Goal: Complete Application Form: Complete application form

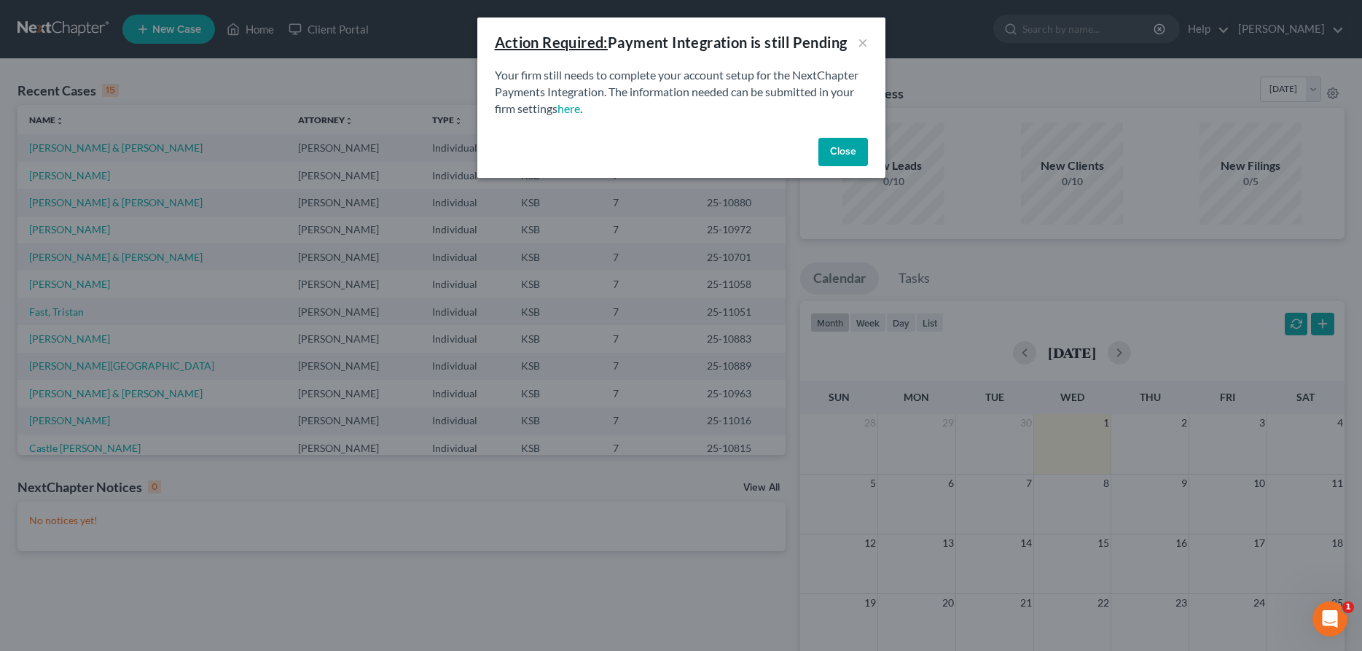
click at [842, 153] on button "Close" at bounding box center [843, 152] width 50 height 29
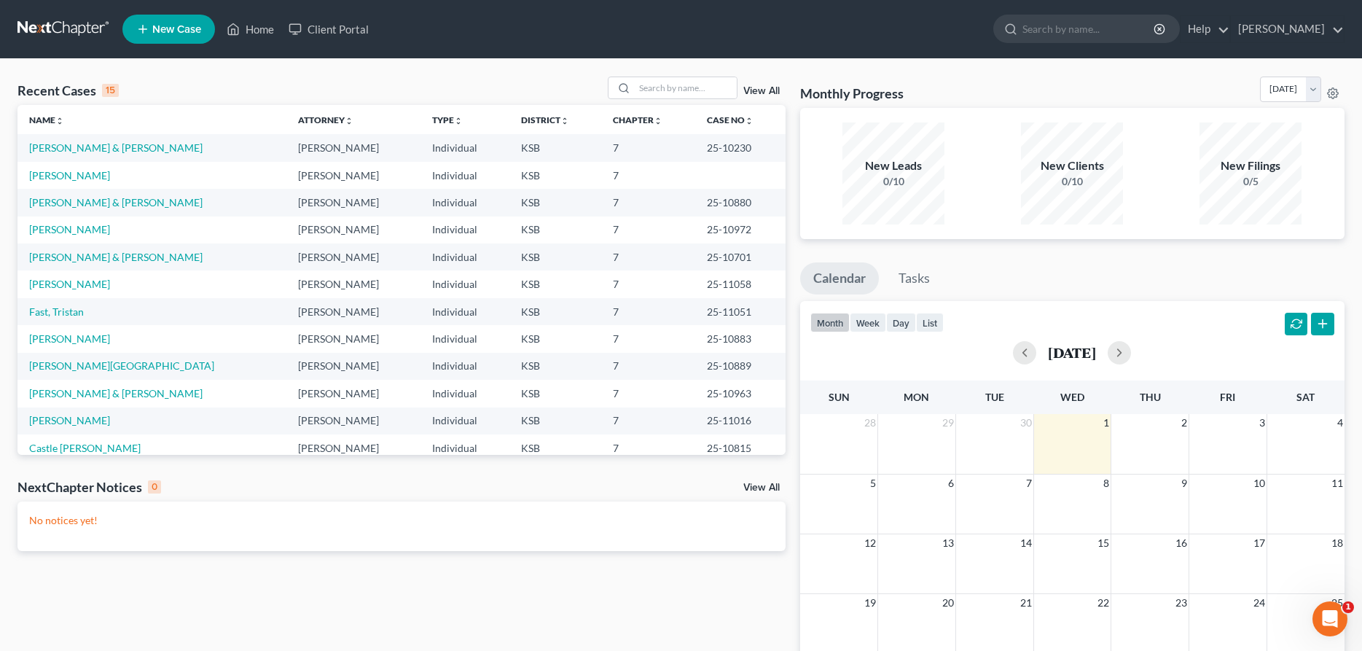
click at [201, 28] on link "New Case" at bounding box center [168, 29] width 93 height 29
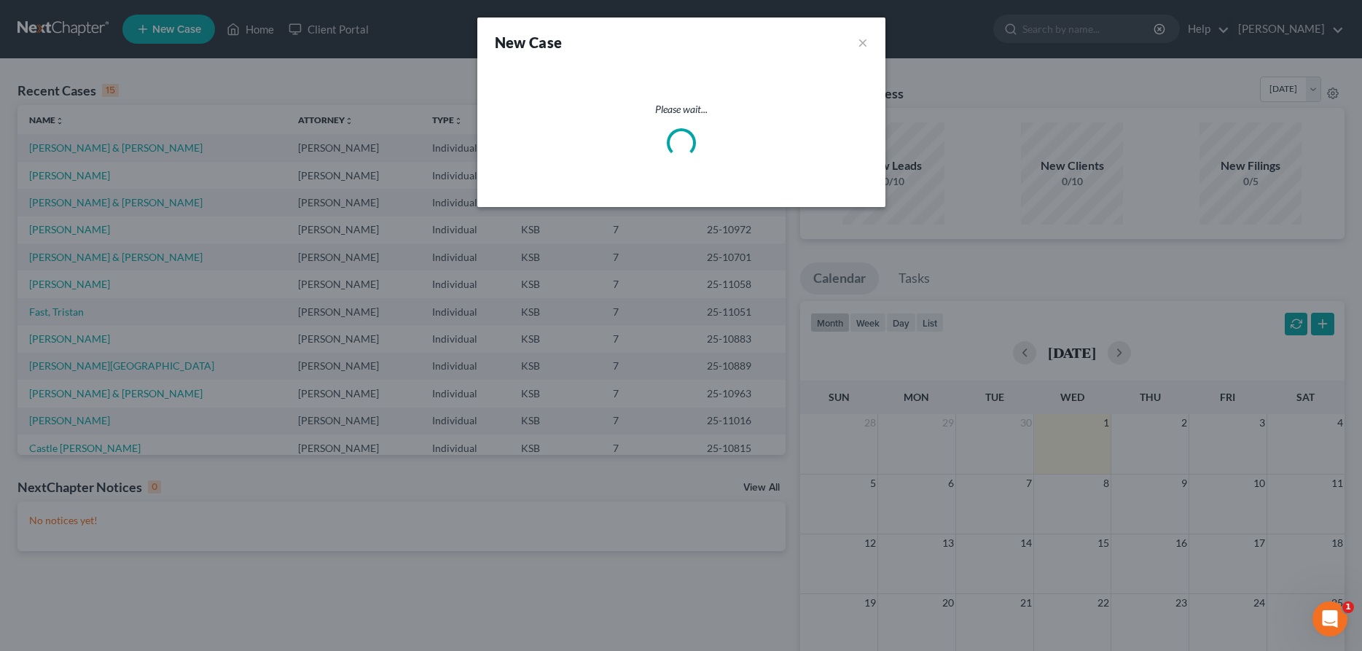
select select "31"
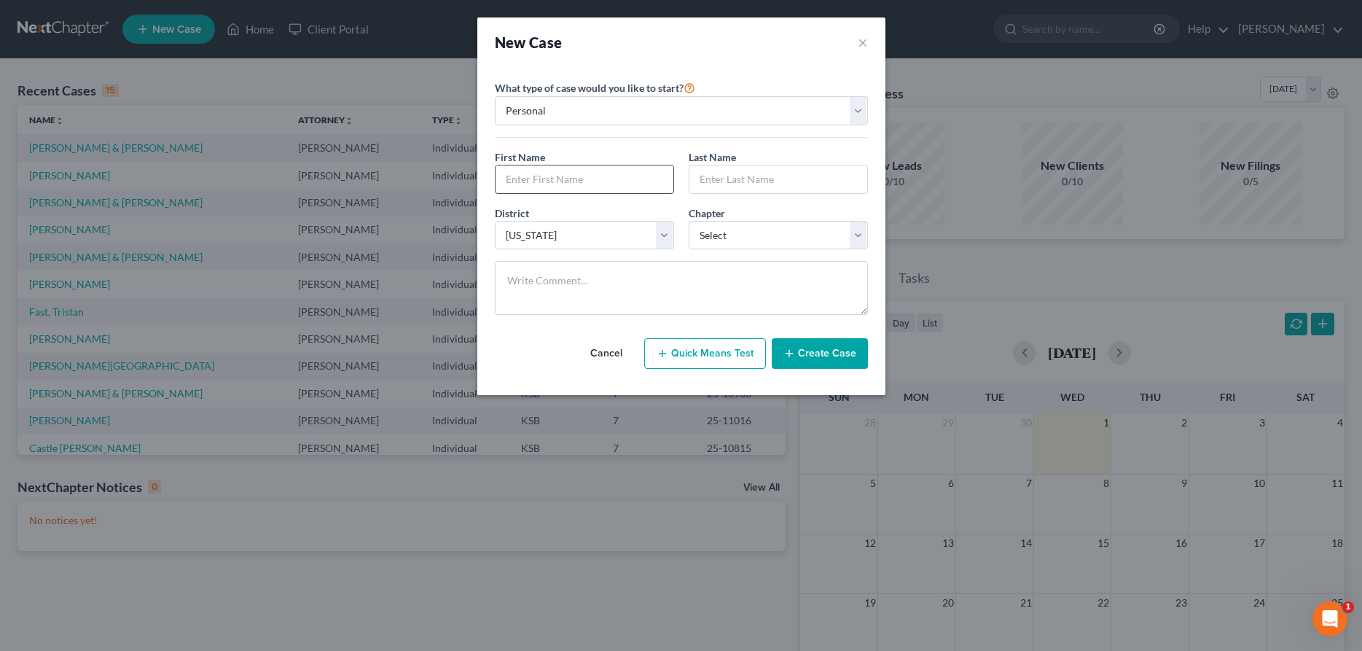
click at [559, 190] on input "text" at bounding box center [585, 179] width 178 height 28
type input "d"
type input "Dusty"
type input "[PERSON_NAME]"
click at [689, 221] on select "Select 7 11 12 13" at bounding box center [778, 235] width 179 height 29
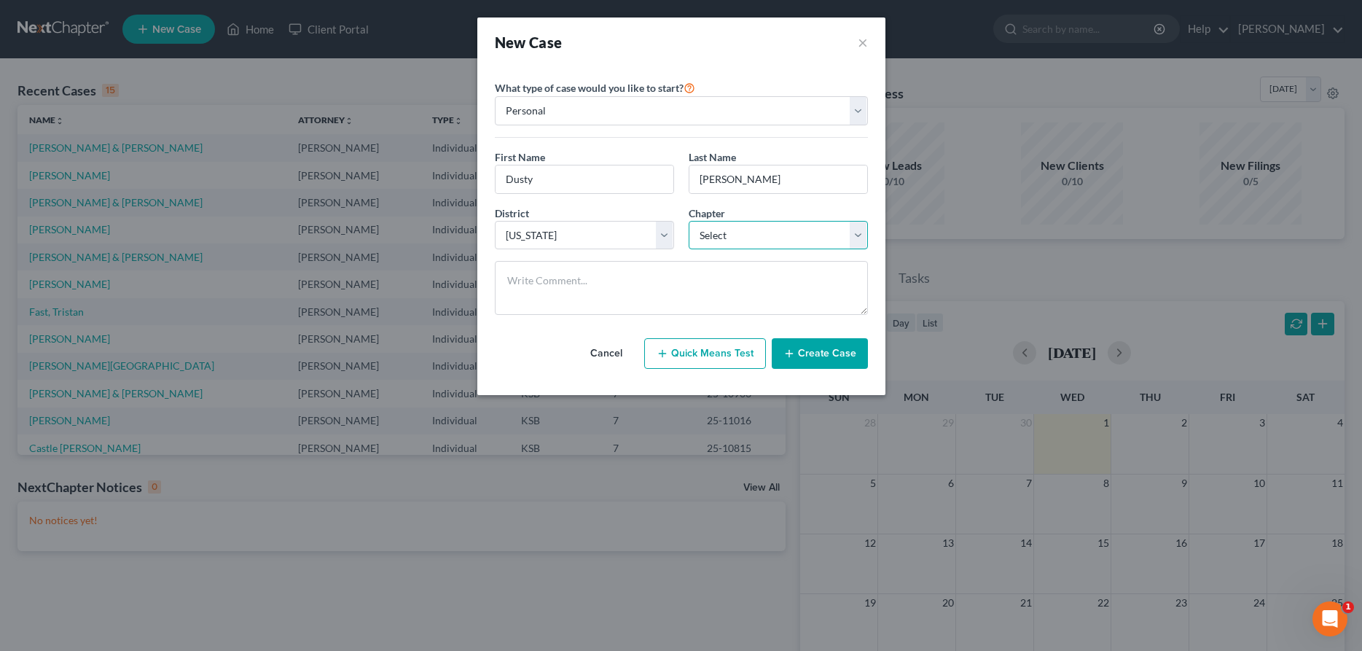
select select "0"
click option "7" at bounding box center [0, 0] width 0 height 0
click at [801, 356] on button "Create Case" at bounding box center [820, 353] width 96 height 31
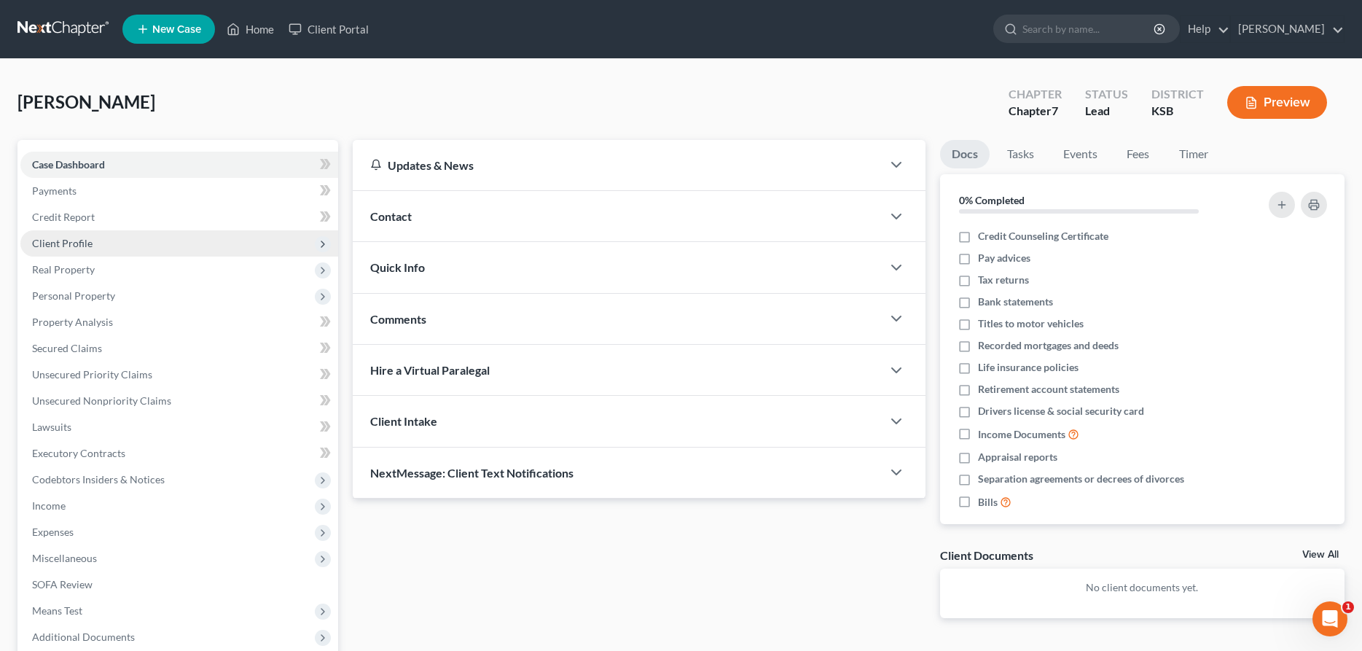
click at [72, 240] on span "Client Profile" at bounding box center [62, 243] width 60 height 12
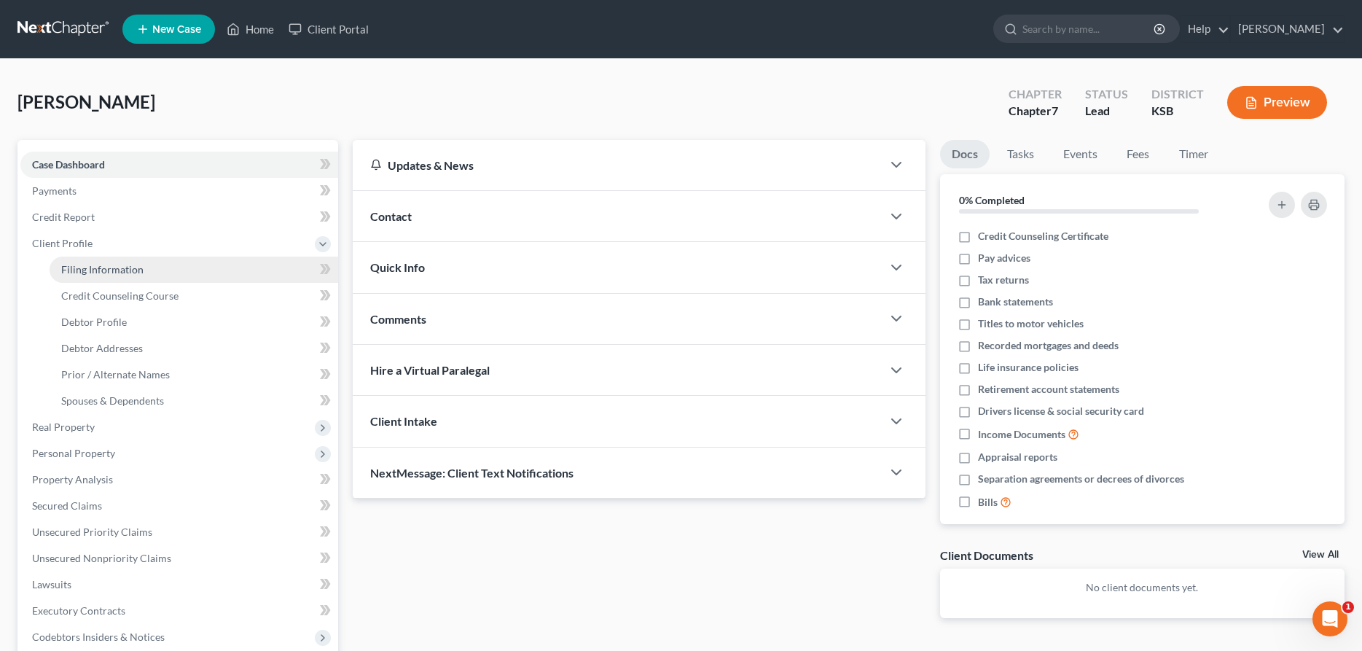
click at [173, 276] on link "Filing Information" at bounding box center [194, 270] width 289 height 26
select select "1"
select select "0"
select select "31"
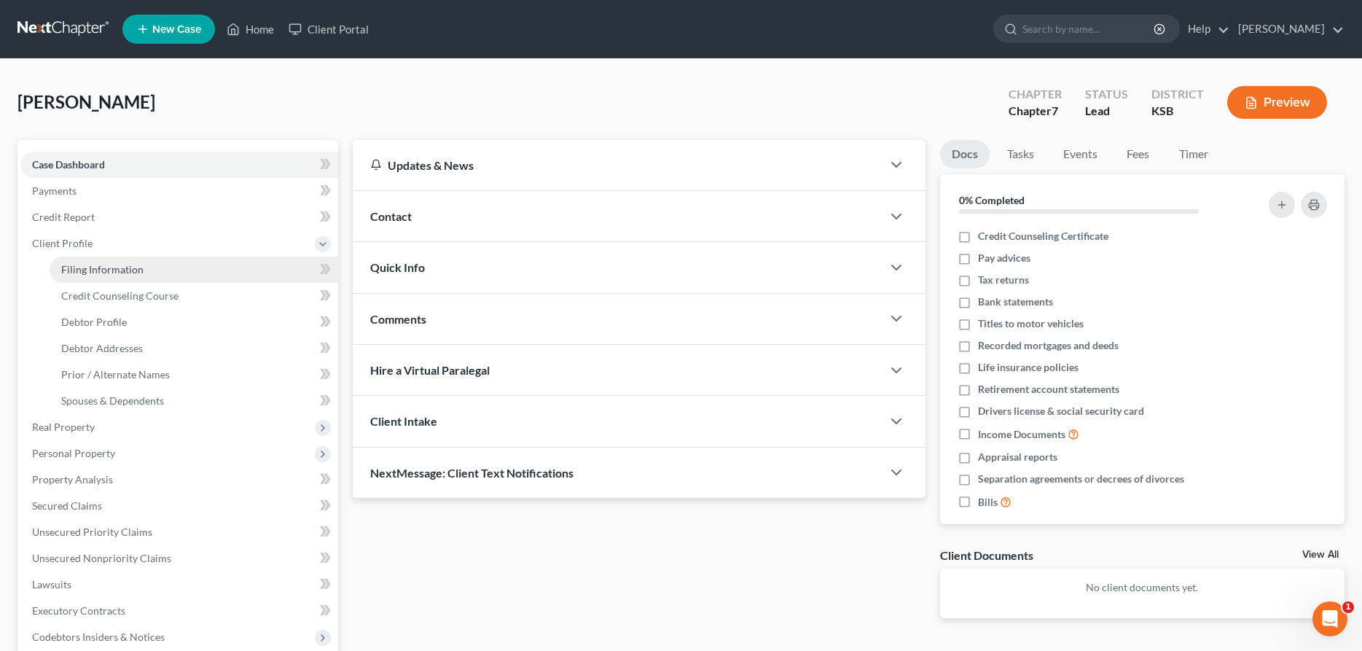
select select "17"
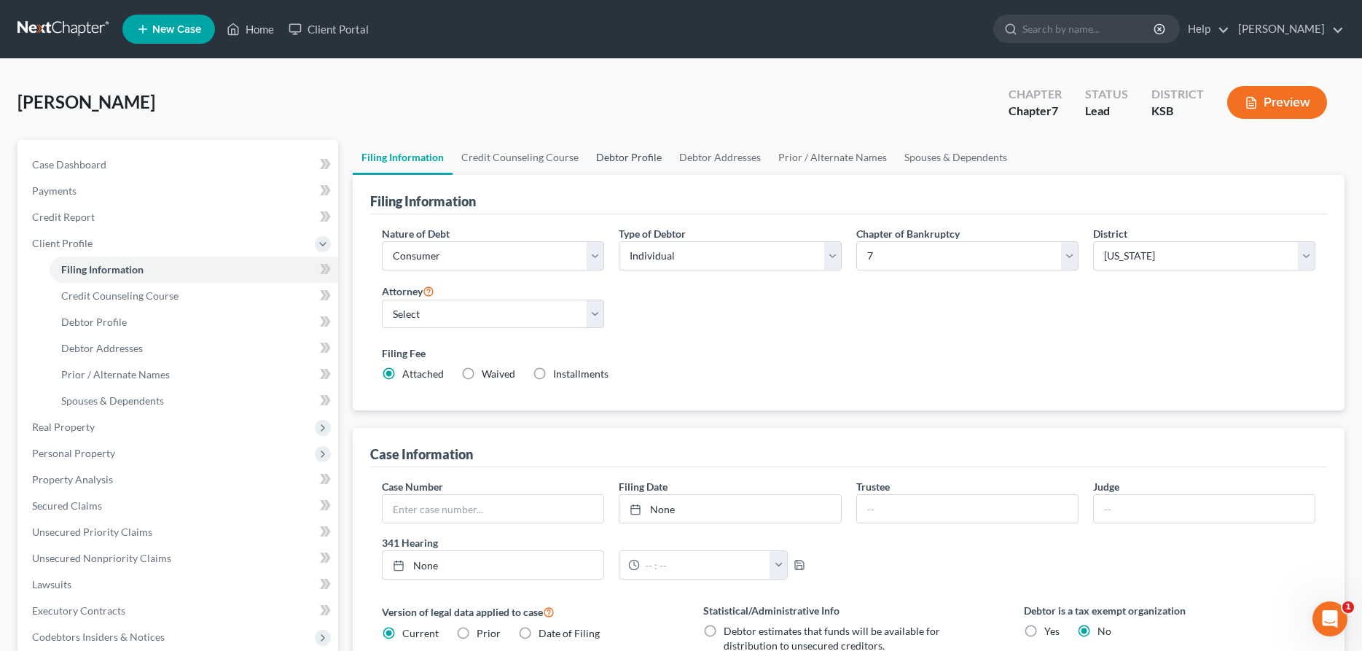
click at [604, 154] on link "Debtor Profile" at bounding box center [628, 157] width 83 height 35
select select "0"
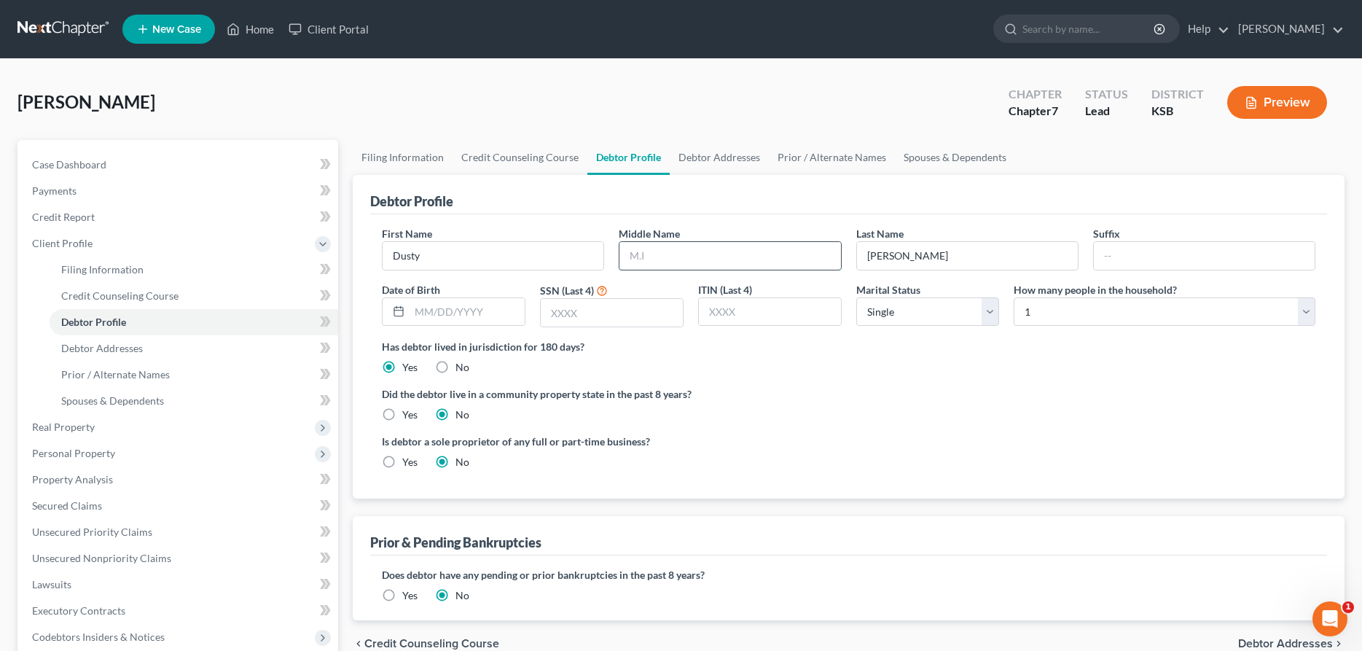
click at [647, 254] on input "text" at bounding box center [729, 256] width 221 height 28
type input "[PERSON_NAME]"
click at [458, 316] on input "text" at bounding box center [467, 312] width 115 height 28
type input "7128"
select select "2"
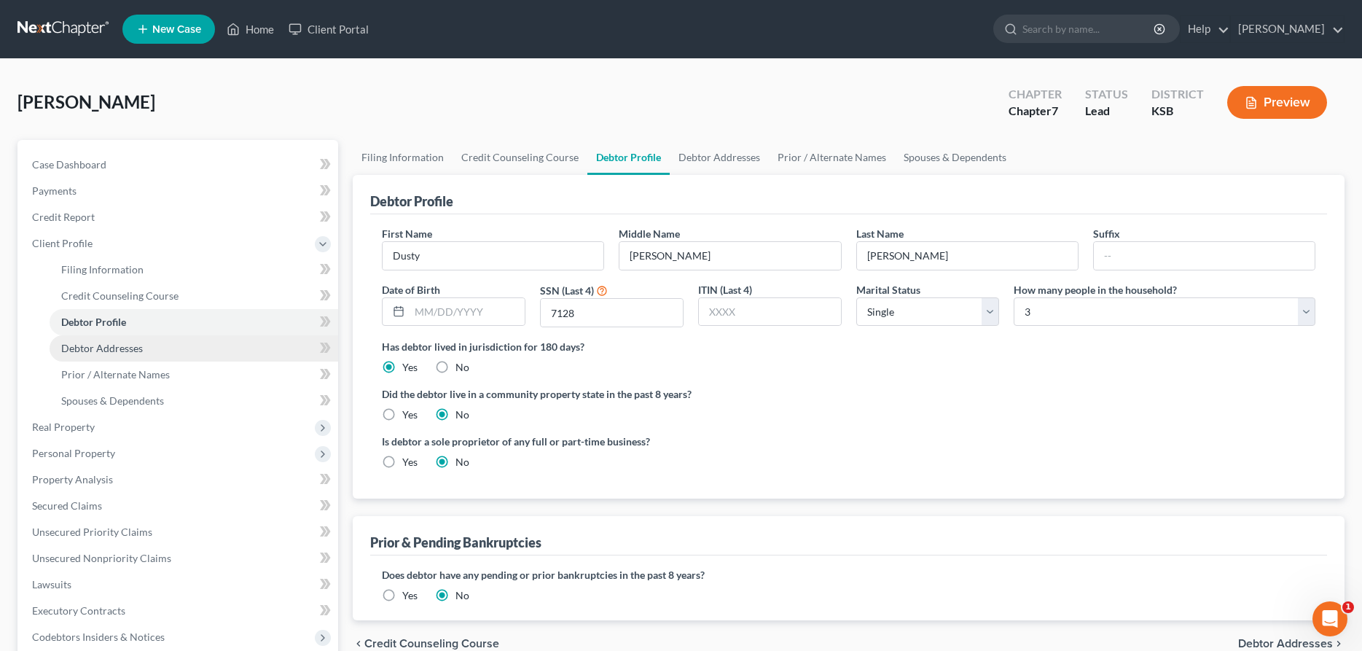
click at [128, 353] on span "Debtor Addresses" at bounding box center [102, 348] width 82 height 12
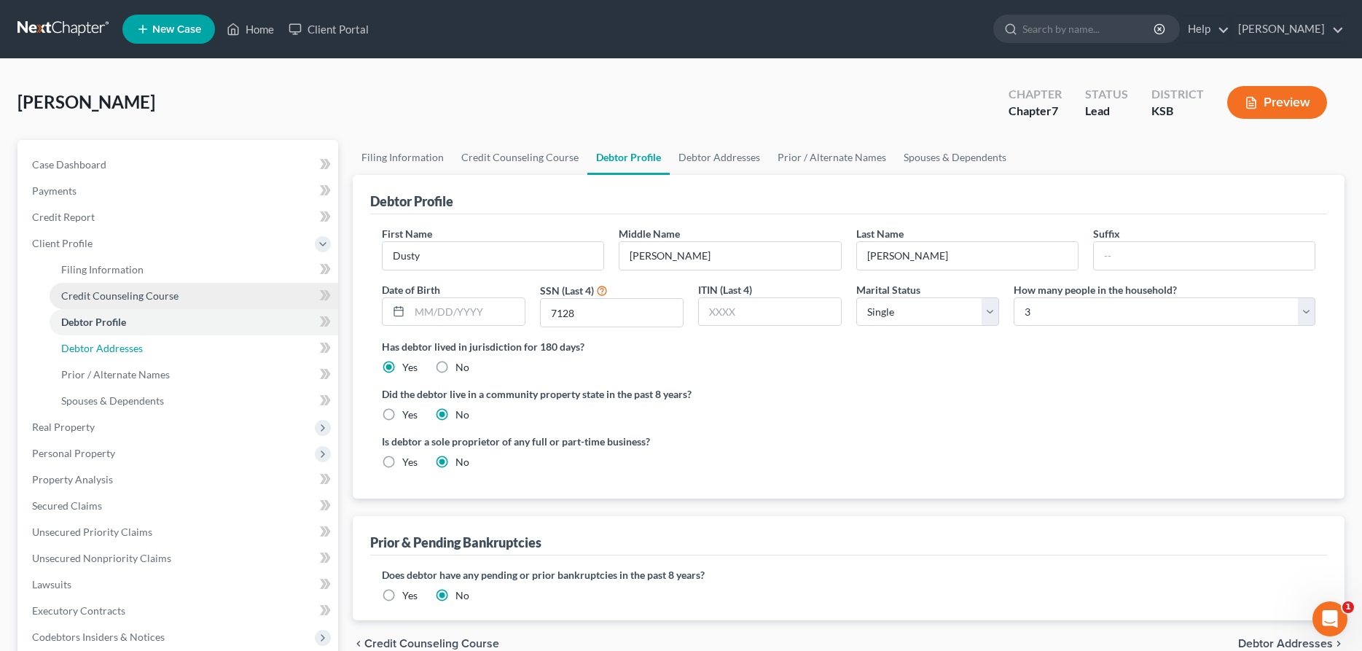
select select "0"
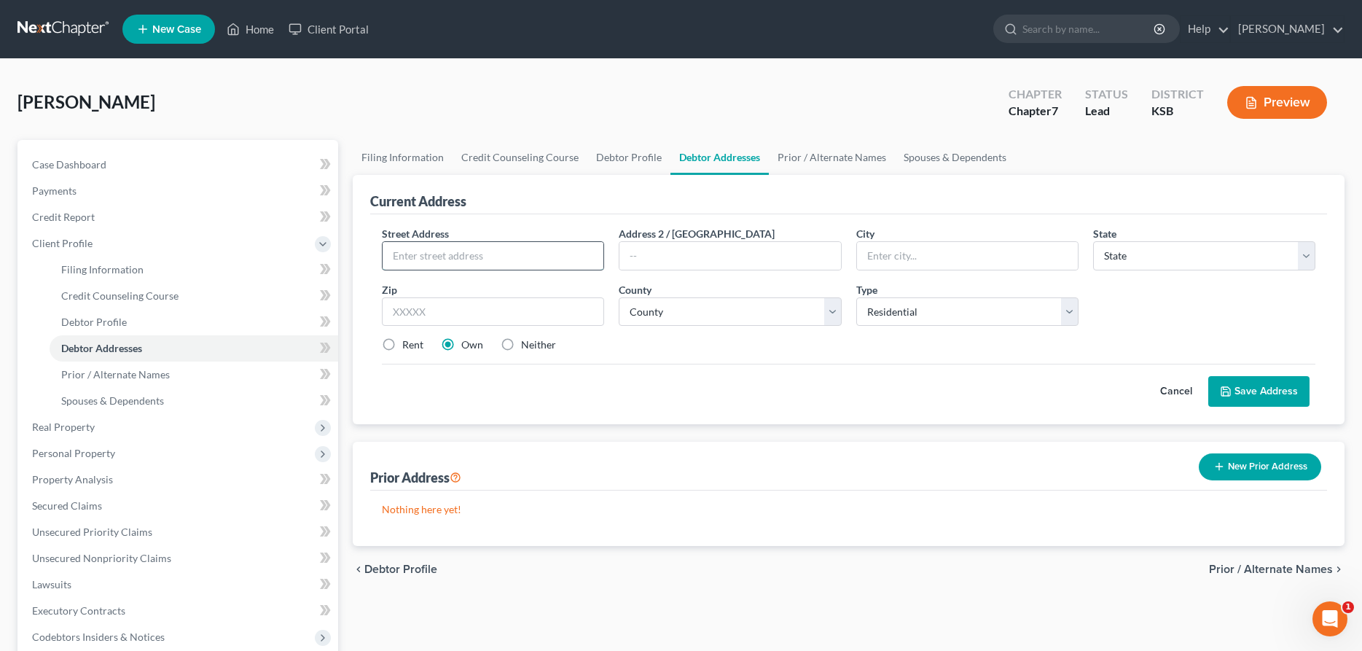
click at [404, 254] on input "text" at bounding box center [493, 256] width 221 height 28
type input "1011 East 23rd"
type input "[PERSON_NAME]"
select select "17"
type input "67502"
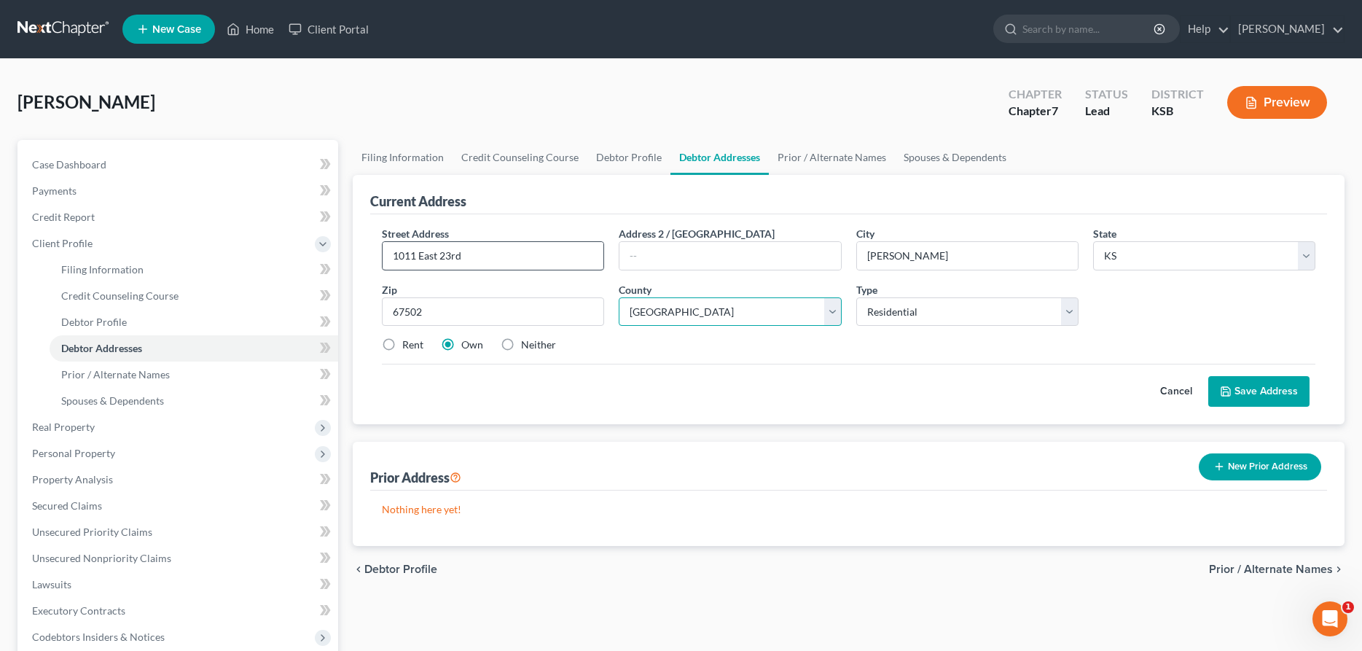
select select "77"
click at [1276, 402] on button "Save Address" at bounding box center [1258, 391] width 101 height 31
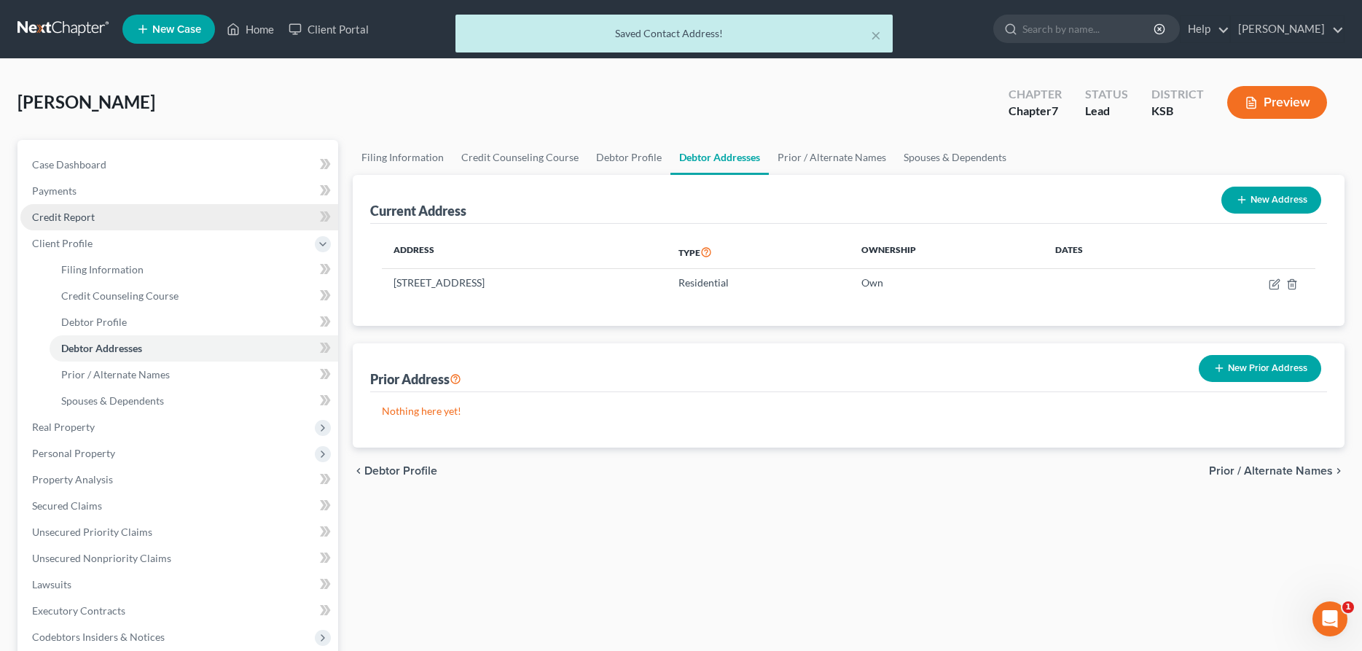
click at [66, 211] on span "Credit Report" at bounding box center [63, 217] width 63 height 12
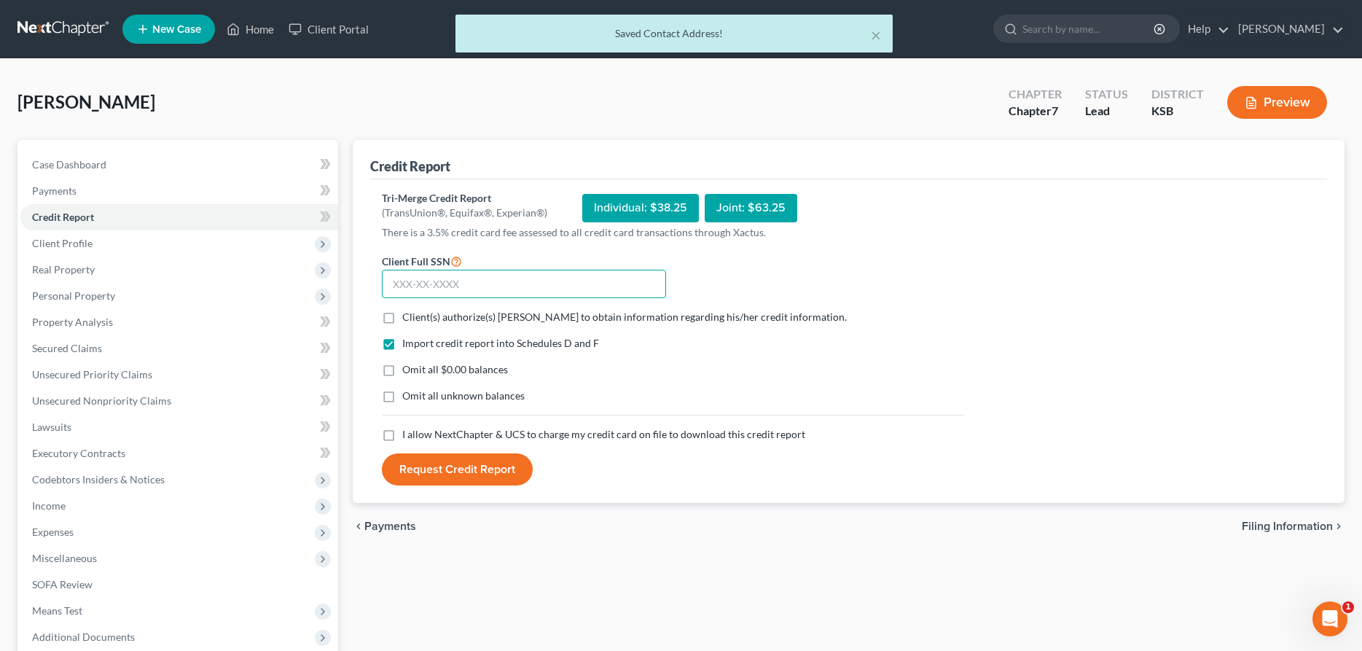
click at [481, 287] on input "text" at bounding box center [524, 284] width 284 height 29
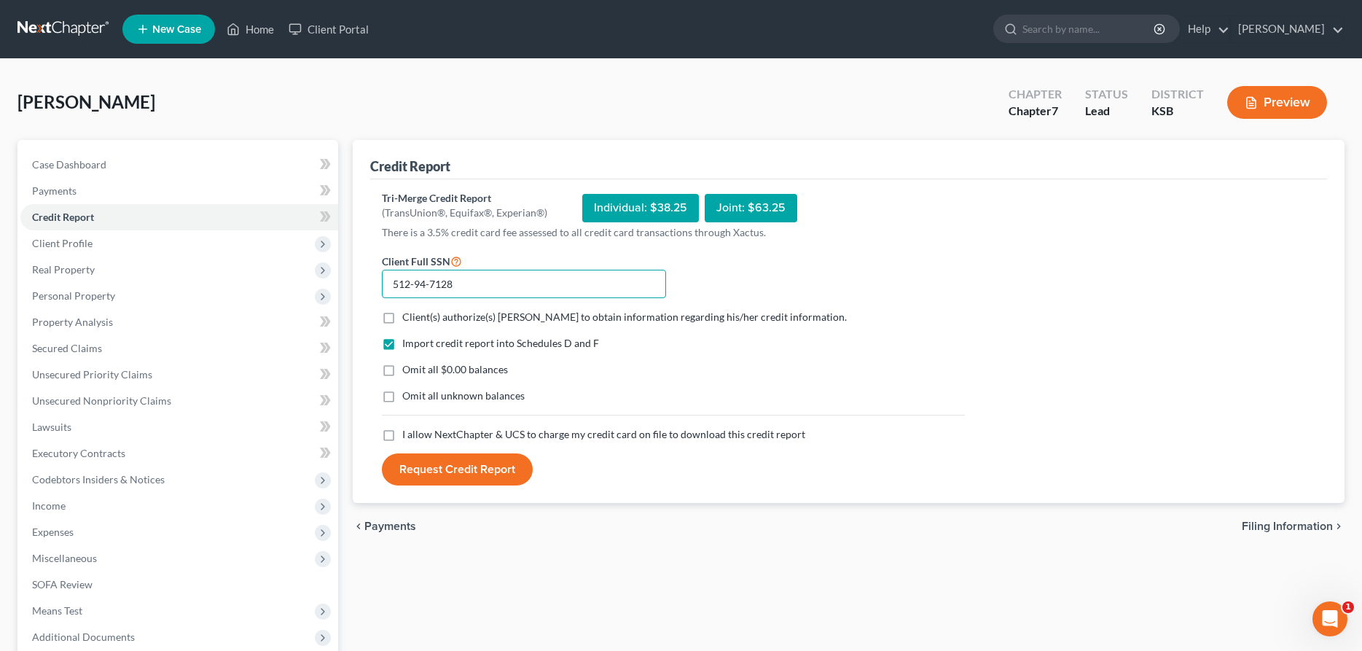
type input "512-94-7128"
click at [402, 316] on label "Client(s) authorize(s) [PERSON_NAME] to obtain information regarding his/her cr…" at bounding box center [624, 317] width 445 height 15
click at [408, 316] on input "Client(s) authorize(s) [PERSON_NAME] to obtain information regarding his/her cr…" at bounding box center [412, 314] width 9 height 9
checkbox input "true"
drag, startPoint x: 389, startPoint y: 435, endPoint x: 403, endPoint y: 450, distance: 20.6
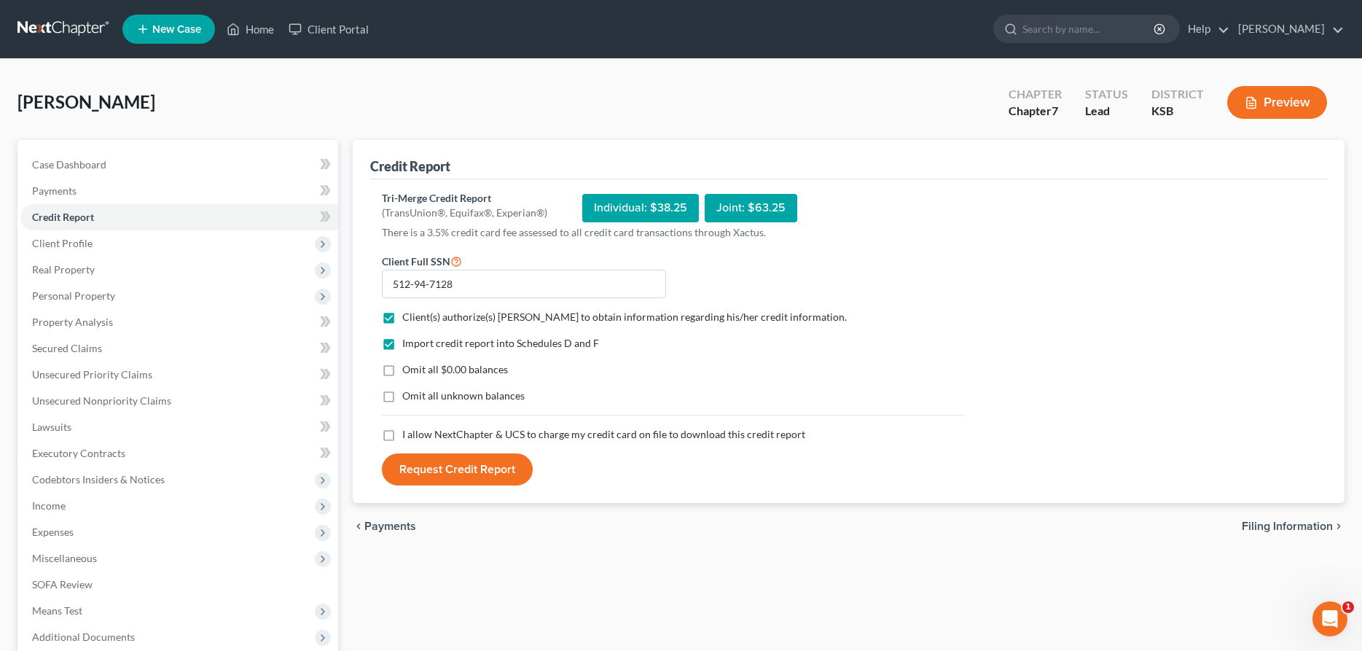
click at [402, 435] on label "I allow NextChapter & UCS to charge my credit card on file to download this cre…" at bounding box center [603, 434] width 403 height 15
click at [408, 435] on input "I allow NextChapter & UCS to charge my credit card on file to download this cre…" at bounding box center [412, 431] width 9 height 9
checkbox input "true"
click at [423, 469] on button "Request Credit Report" at bounding box center [457, 469] width 151 height 32
